Goal: Task Accomplishment & Management: Manage account settings

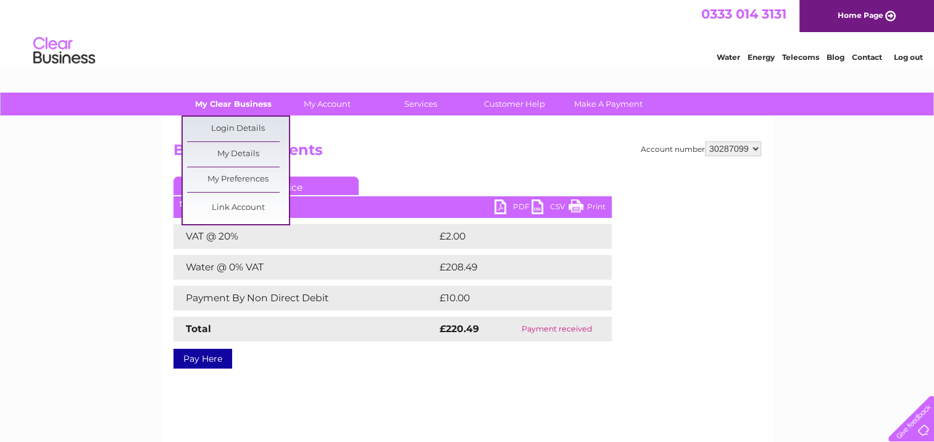
click at [221, 100] on link "My Clear Business" at bounding box center [233, 104] width 102 height 23
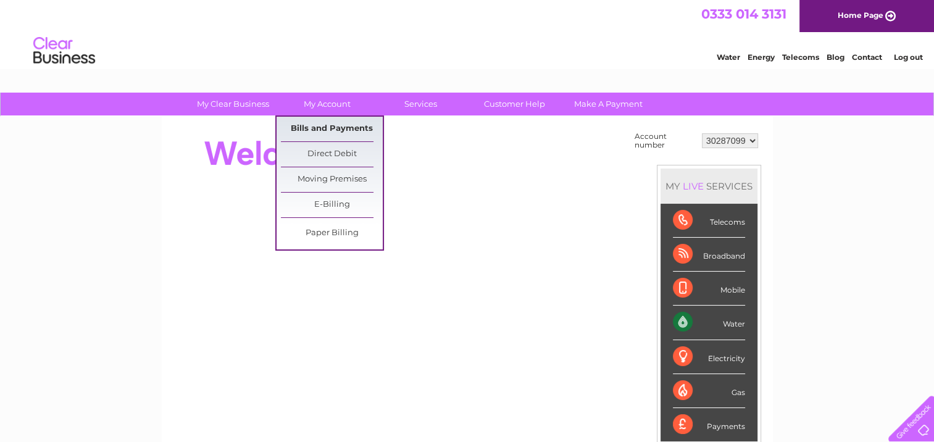
click at [318, 125] on link "Bills and Payments" at bounding box center [332, 129] width 102 height 25
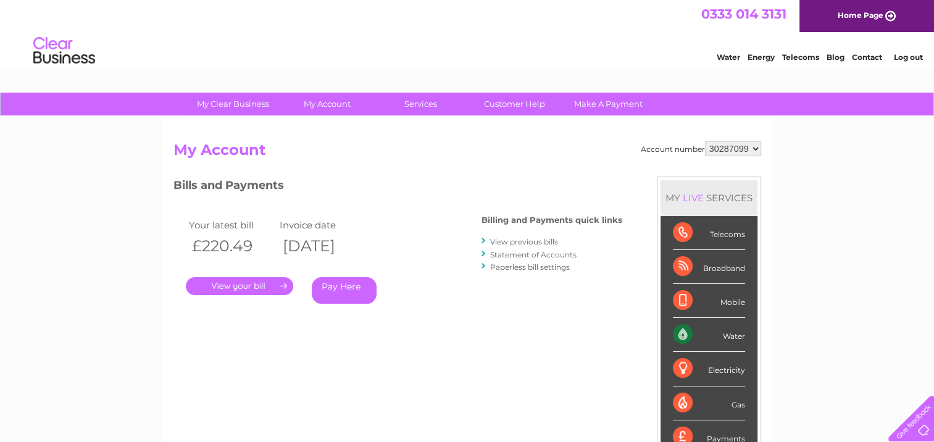
click at [254, 232] on link "." at bounding box center [239, 286] width 107 height 18
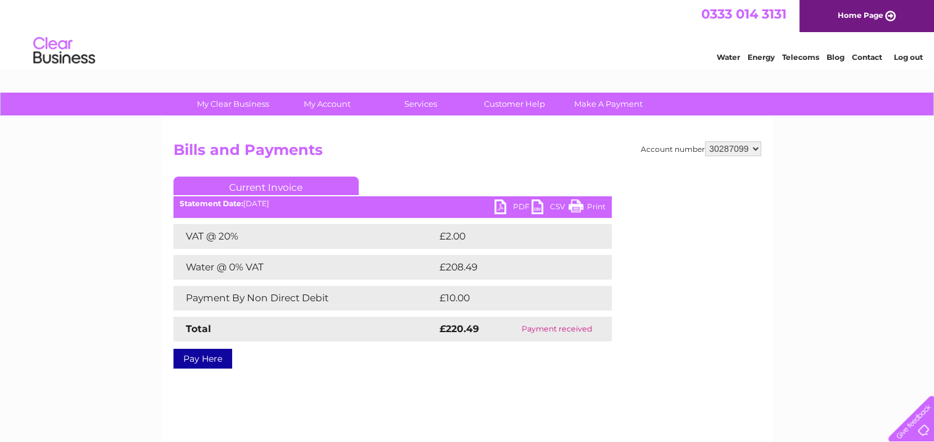
click at [496, 206] on link "PDF" at bounding box center [512, 208] width 37 height 18
click at [517, 109] on link "Customer Help" at bounding box center [515, 104] width 102 height 23
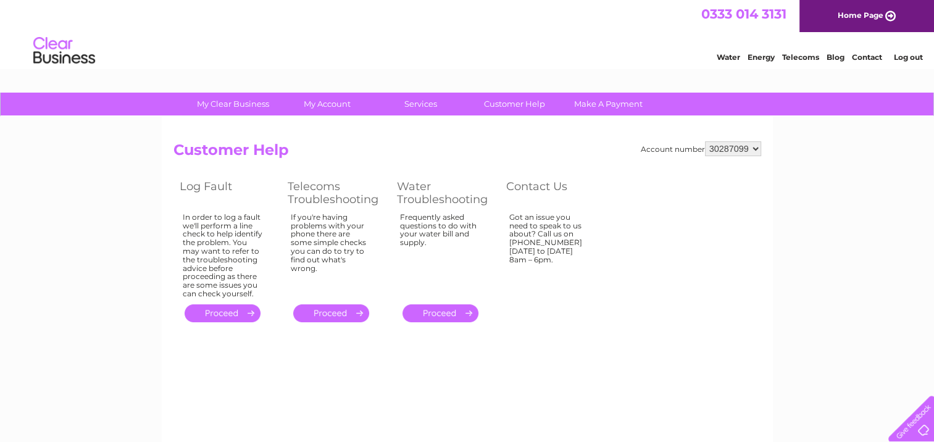
click at [454, 311] on link "." at bounding box center [441, 313] width 76 height 18
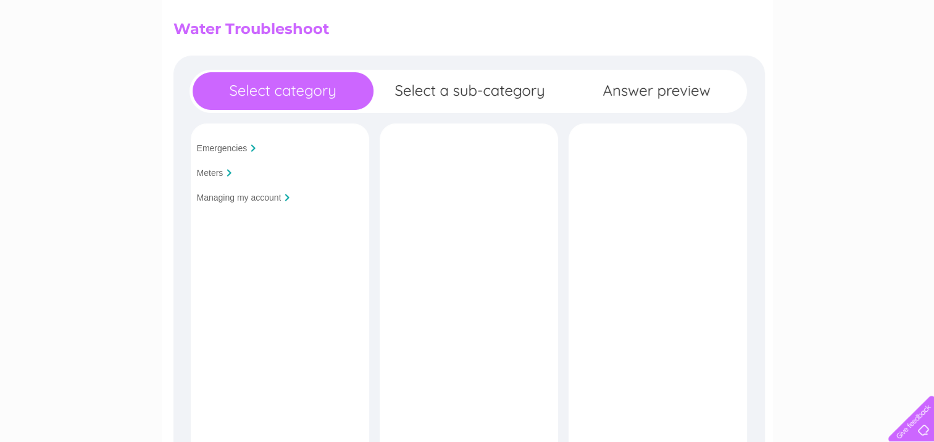
scroll to position [123, 0]
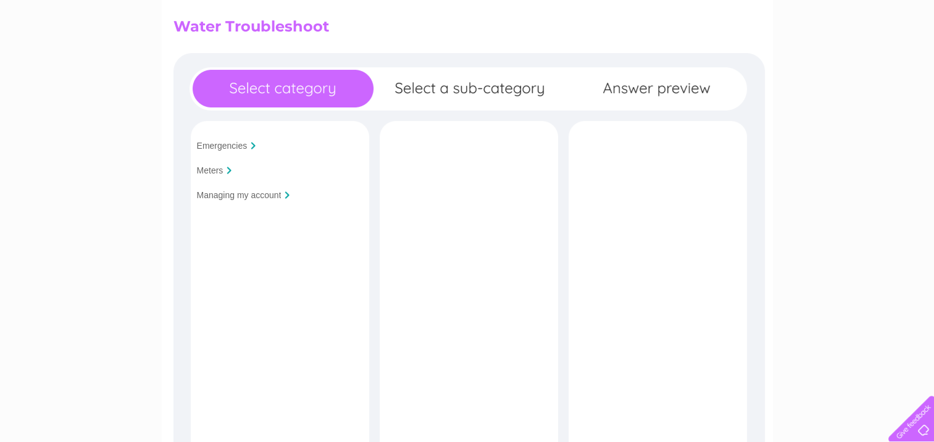
click at [227, 170] on div at bounding box center [229, 170] width 5 height 7
click at [220, 172] on input "Meters" at bounding box center [210, 170] width 27 height 10
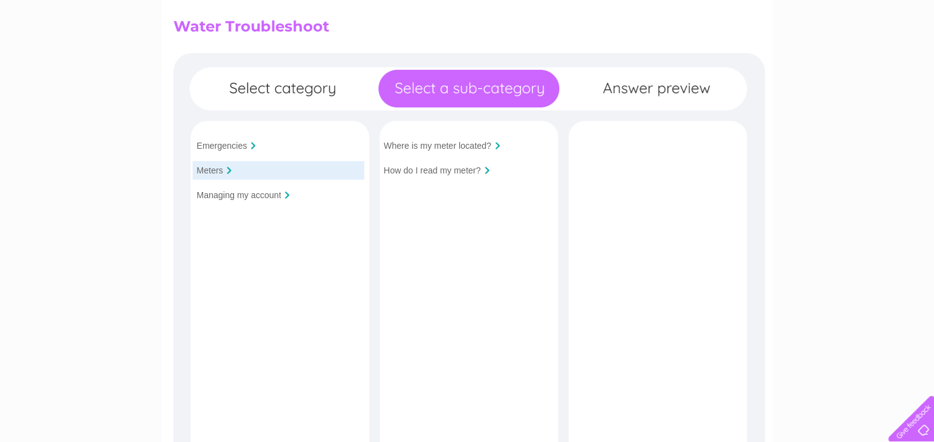
click at [225, 196] on input "Managing my account" at bounding box center [239, 195] width 85 height 10
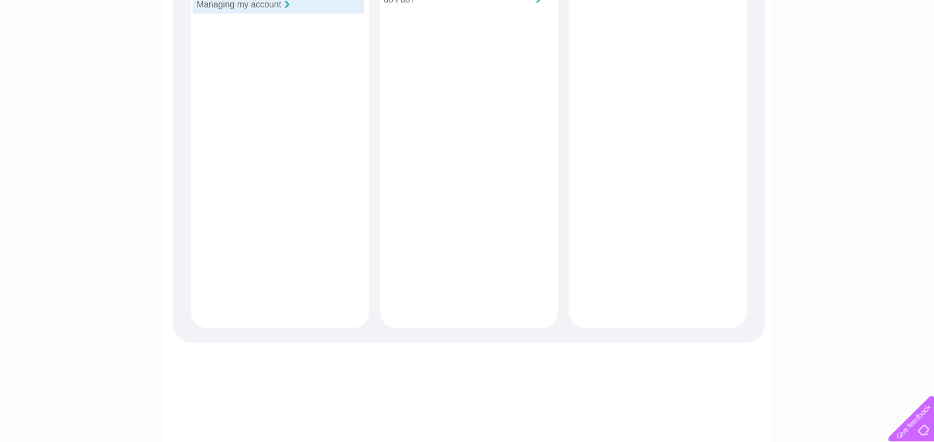
scroll to position [109, 0]
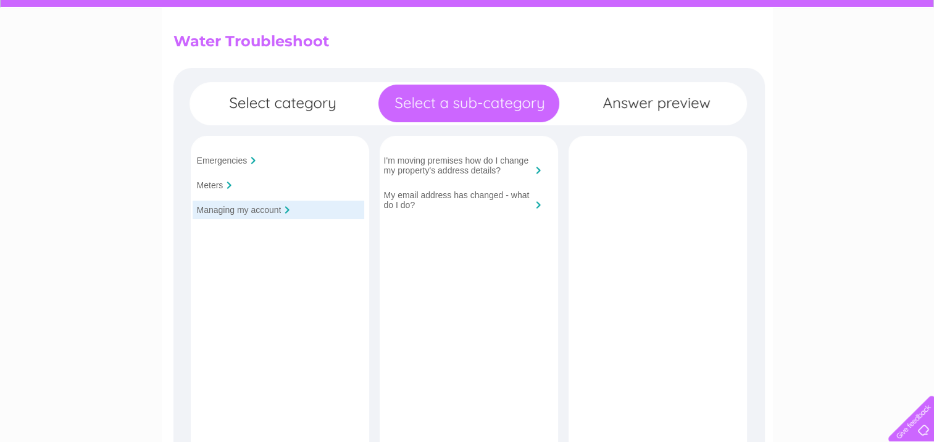
click at [453, 200] on input "My email address has changed - what do I do?" at bounding box center [458, 200] width 148 height 20
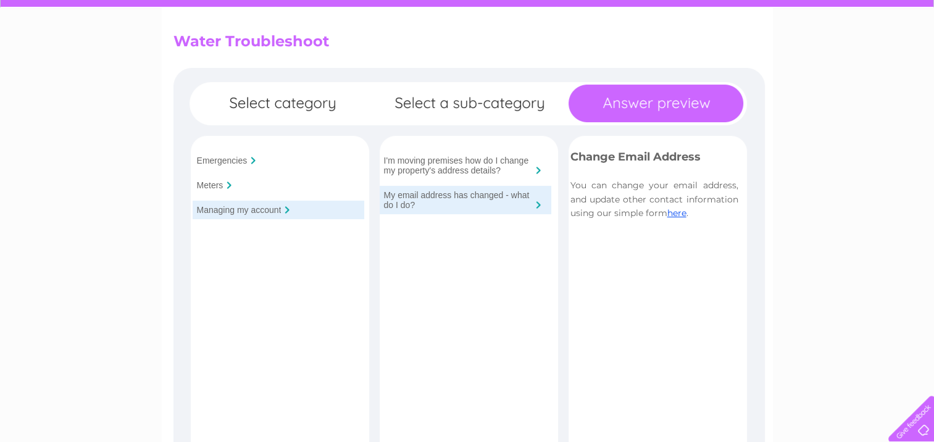
scroll to position [0, 0]
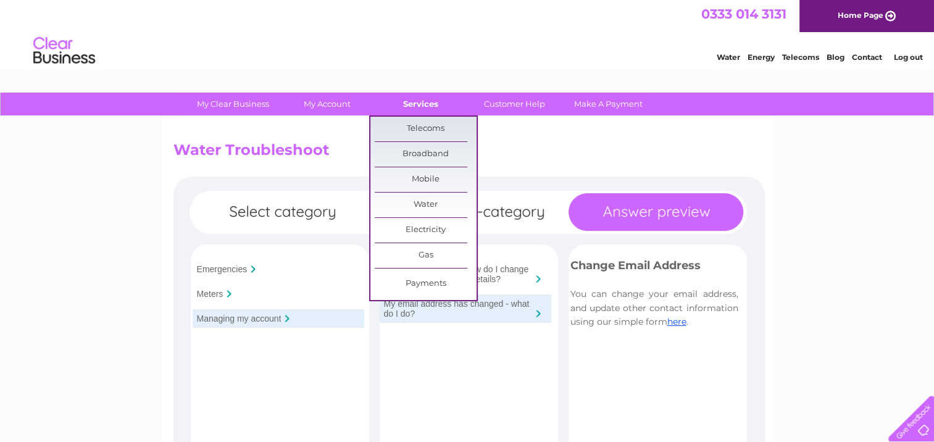
click at [441, 108] on link "Services" at bounding box center [421, 104] width 102 height 23
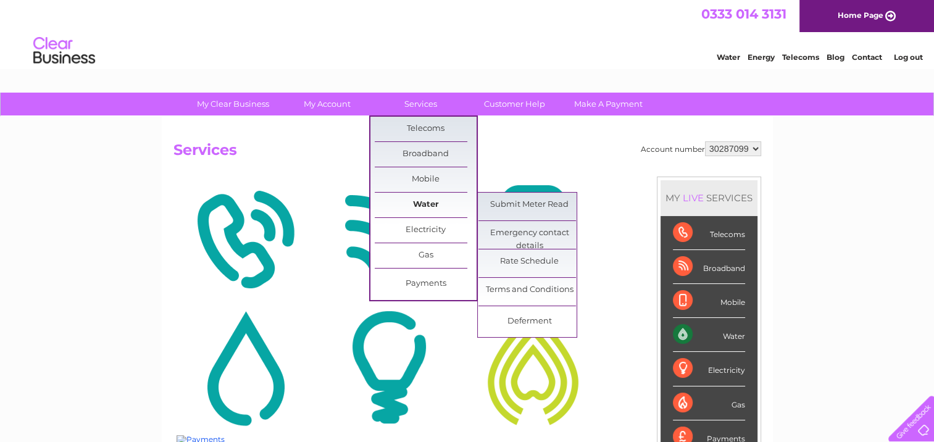
click at [423, 202] on link "Water" at bounding box center [426, 205] width 102 height 25
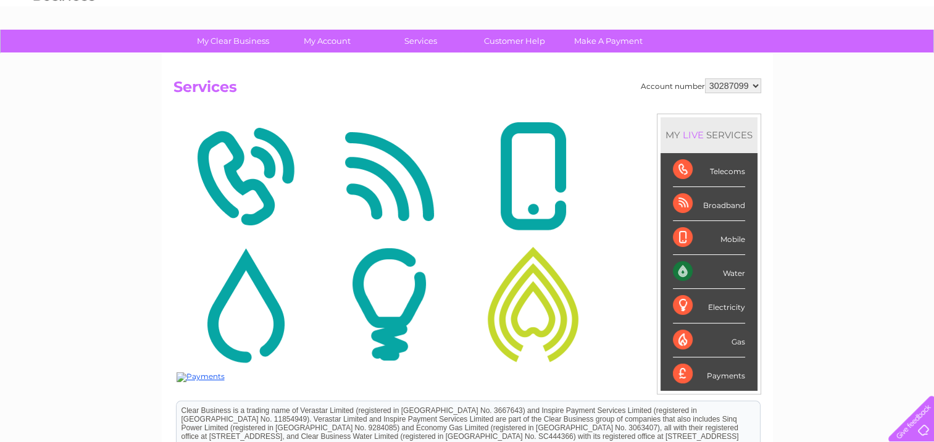
scroll to position [123, 0]
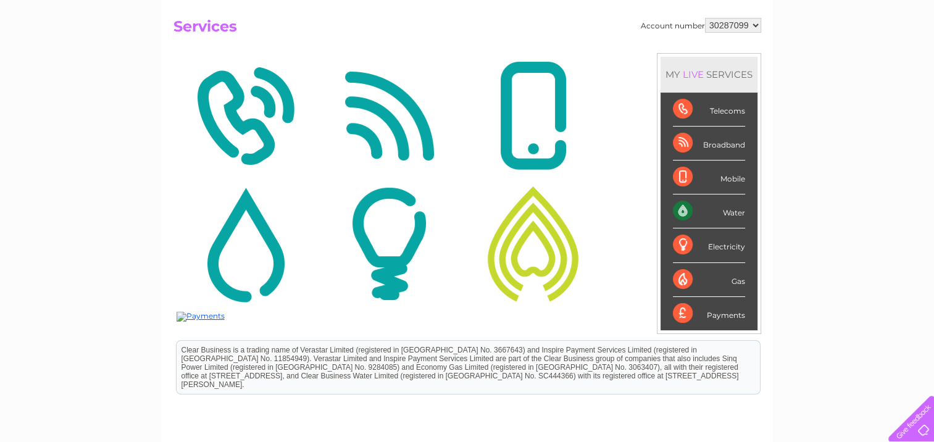
click at [274, 261] on img at bounding box center [246, 244] width 138 height 120
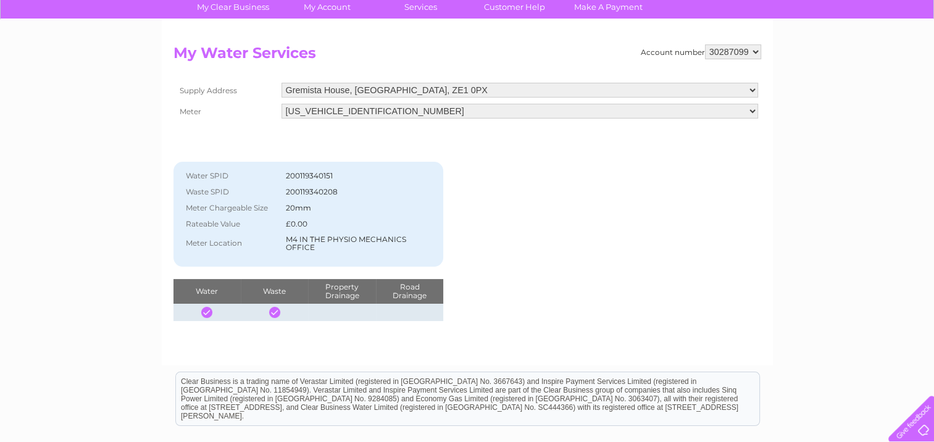
scroll to position [123, 0]
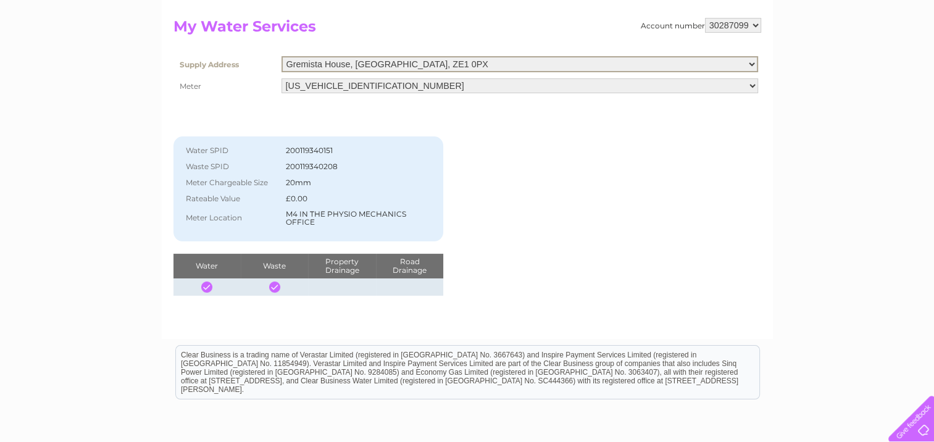
click at [588, 65] on select "Gremista House, Gremista Industrial Estate, Shetland, ZE1 0PX 12 Mounthooly Str…" at bounding box center [520, 64] width 477 height 16
select select "454826"
click at [282, 56] on select "Gremista House, Gremista Industrial Estate, Shetland, ZE1 0PX 12 Mounthooly Str…" at bounding box center [520, 64] width 477 height 16
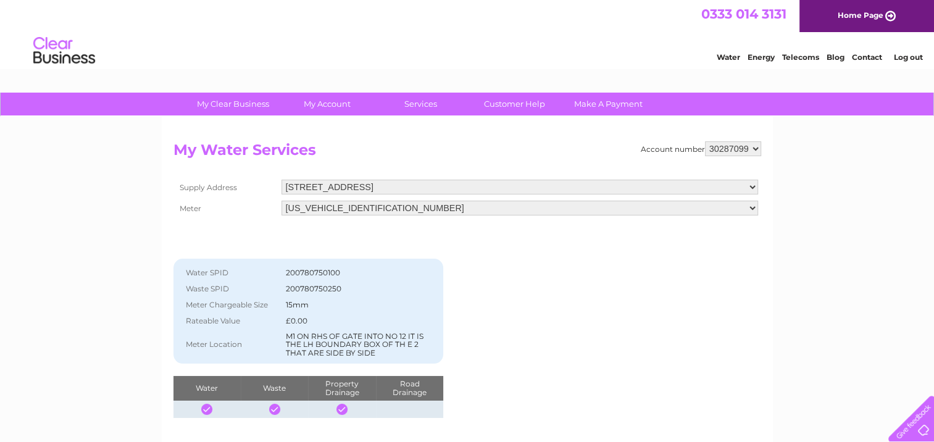
click at [449, 187] on select "Gremista House, [GEOGRAPHIC_DATA] [STREET_ADDRESS] [STREET_ADDRESS]" at bounding box center [520, 187] width 477 height 15
select select "454827"
click at [282, 180] on select "Gremista House, [GEOGRAPHIC_DATA] [STREET_ADDRESS] [STREET_ADDRESS]" at bounding box center [520, 188] width 477 height 16
click at [470, 212] on select "[US_VEHICLE_IDENTIFICATION_NUMBER]" at bounding box center [520, 208] width 477 height 15
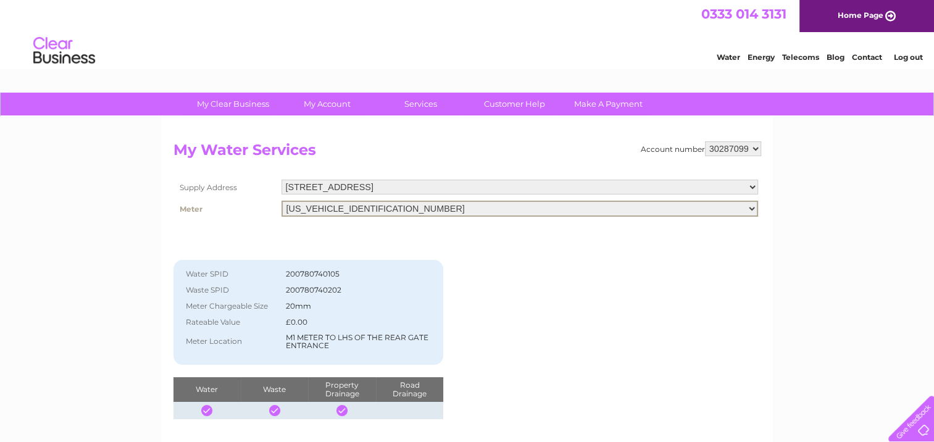
drag, startPoint x: 470, startPoint y: 212, endPoint x: 543, endPoint y: 210, distance: 73.5
click at [470, 212] on select "[US_VEHICLE_IDENTIFICATION_NUMBER]" at bounding box center [520, 209] width 477 height 16
click at [726, 152] on select "30287099 30302677 30302678" at bounding box center [733, 148] width 56 height 15
select select "30302677"
click at [705, 141] on select "30287099 30302677 30302678" at bounding box center [733, 148] width 56 height 15
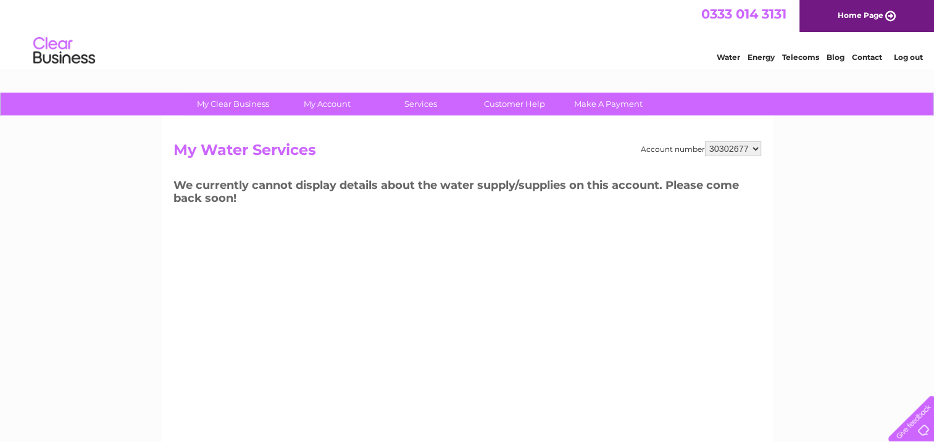
drag, startPoint x: 715, startPoint y: 149, endPoint x: 715, endPoint y: 157, distance: 8.0
click at [715, 149] on select "30287099 30302677 30302678" at bounding box center [733, 148] width 56 height 15
select select "30302678"
click at [705, 141] on select "30287099 30302677 30302678" at bounding box center [733, 148] width 56 height 15
click at [857, 16] on link "Home Page" at bounding box center [866, 16] width 135 height 32
